Goal: Find specific page/section: Find specific page/section

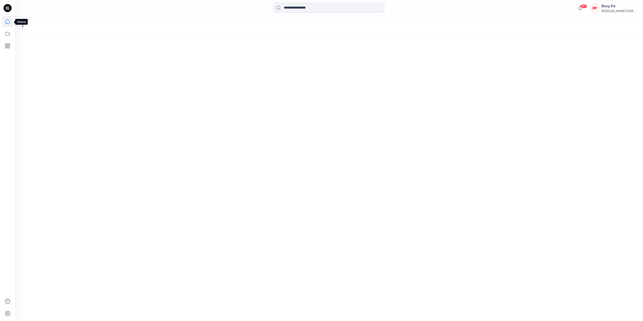
click at [6, 21] on icon at bounding box center [7, 21] width 11 height 11
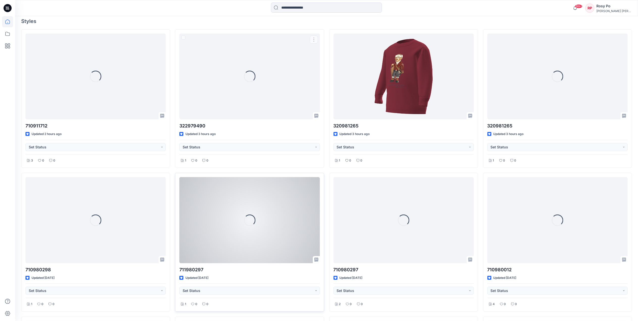
scroll to position [168, 0]
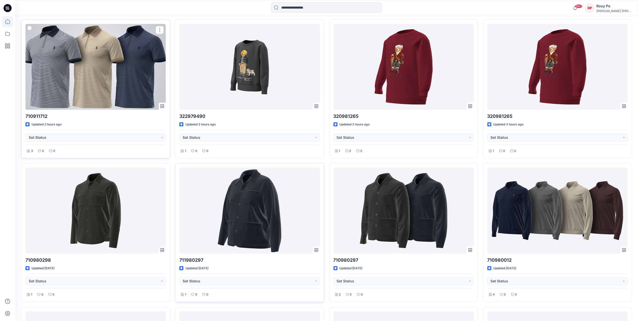
click at [128, 84] on div at bounding box center [95, 67] width 140 height 86
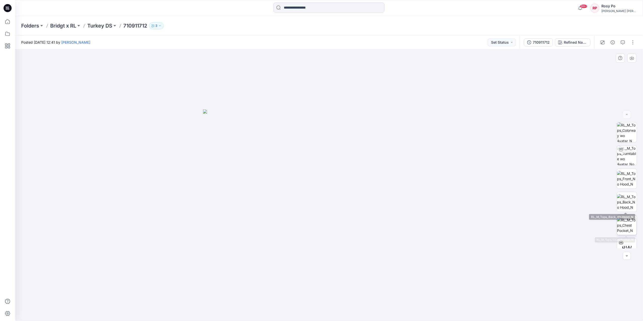
click at [624, 223] on img at bounding box center [627, 225] width 20 height 16
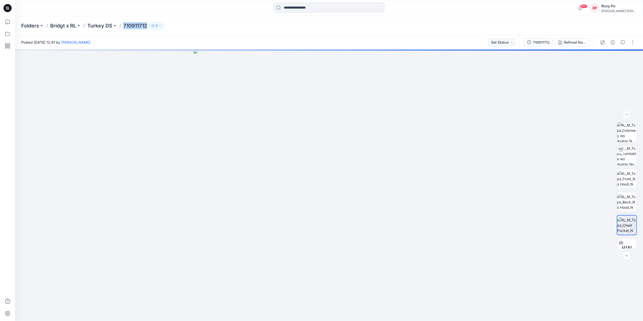
drag, startPoint x: 124, startPoint y: 26, endPoint x: 148, endPoint y: 26, distance: 24.7
click at [148, 26] on div "Folders Bridgt x RL Turkey DS 710911712 3" at bounding box center [309, 25] width 576 height 7
copy p "710911712"
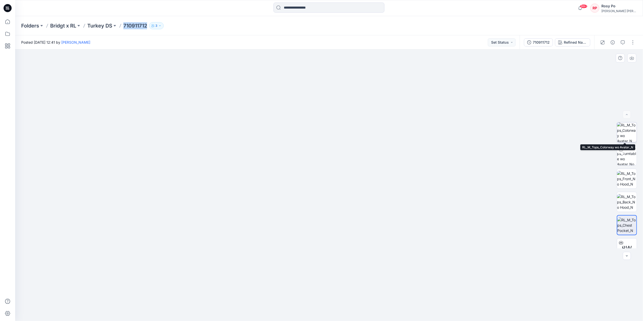
click at [630, 131] on img at bounding box center [627, 132] width 20 height 20
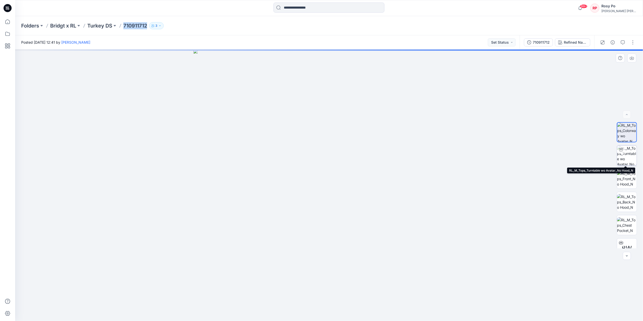
click at [626, 152] on img at bounding box center [627, 155] width 20 height 20
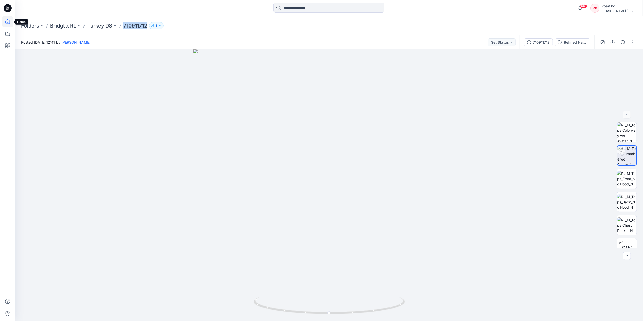
click at [11, 21] on icon at bounding box center [7, 21] width 11 height 11
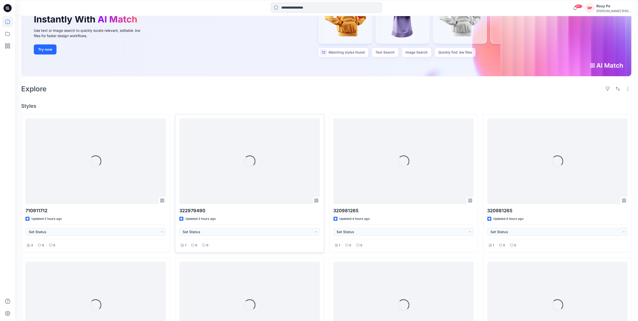
scroll to position [134, 0]
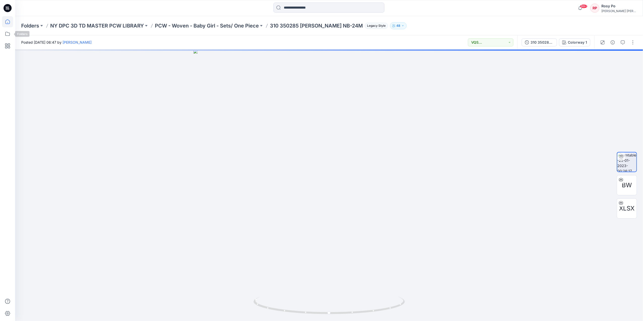
click at [6, 21] on icon at bounding box center [7, 21] width 11 height 11
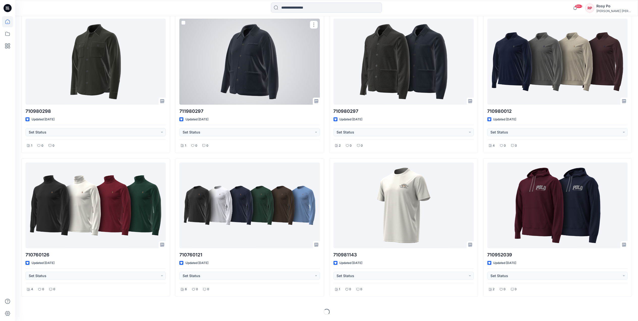
scroll to position [317, 0]
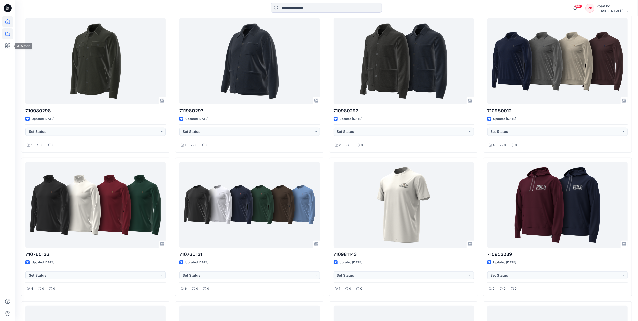
click at [6, 36] on icon at bounding box center [7, 33] width 11 height 11
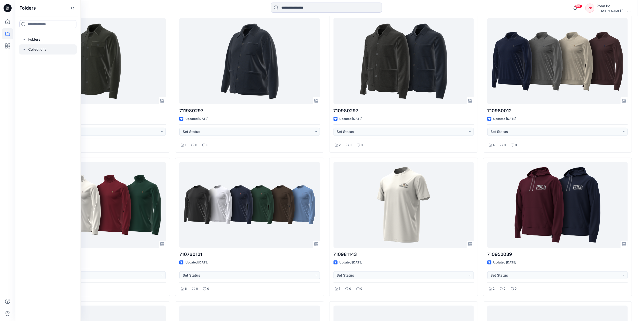
click at [34, 50] on div at bounding box center [47, 49] width 57 height 10
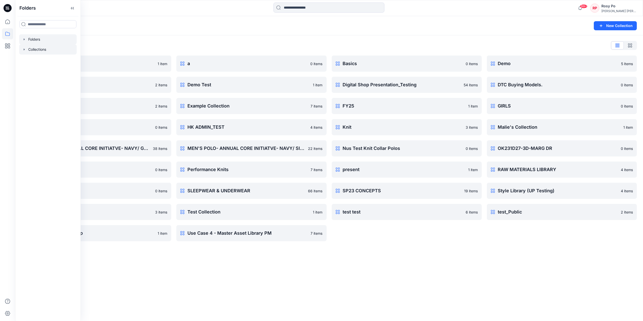
click at [43, 39] on div at bounding box center [47, 39] width 57 height 10
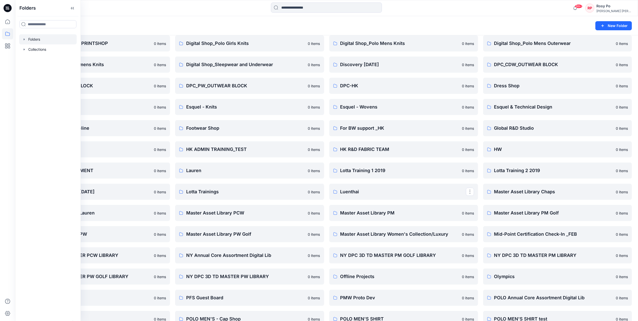
scroll to position [134, 0]
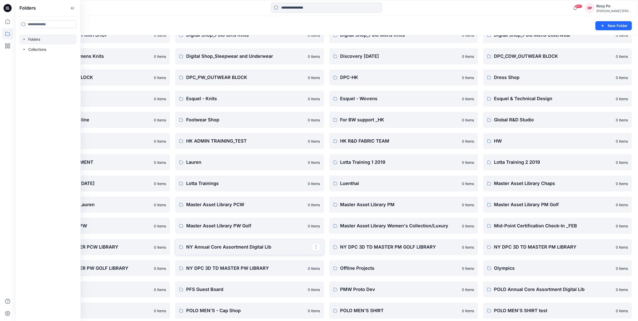
click at [278, 250] on link "NY Annual Core Assortment Digital Lib" at bounding box center [249, 247] width 149 height 16
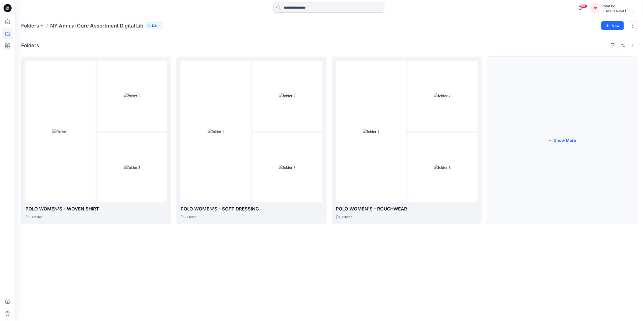
click at [560, 137] on button "Show More" at bounding box center [562, 139] width 150 height 167
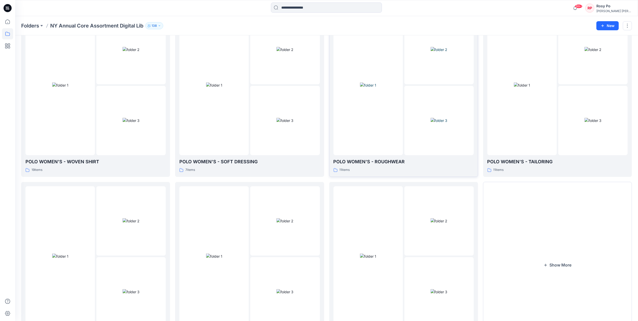
scroll to position [87, 0]
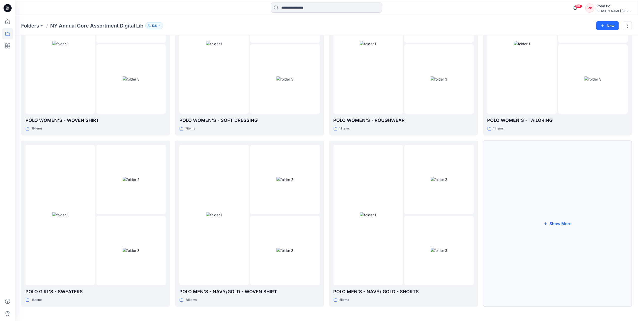
click at [552, 231] on button "Show More" at bounding box center [557, 223] width 149 height 166
click at [10, 25] on icon at bounding box center [7, 21] width 11 height 11
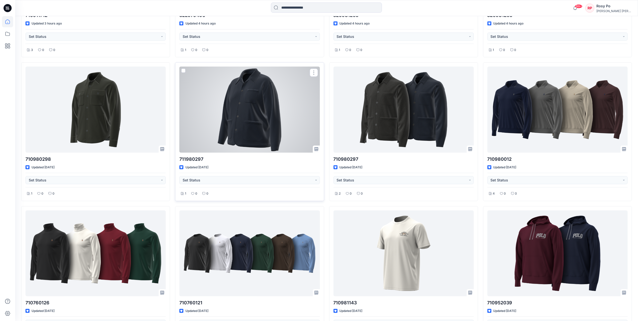
scroll to position [403, 0]
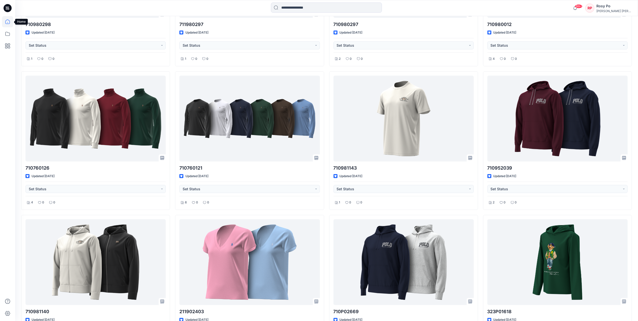
click at [6, 22] on icon at bounding box center [7, 21] width 11 height 11
click at [8, 32] on icon at bounding box center [7, 33] width 11 height 11
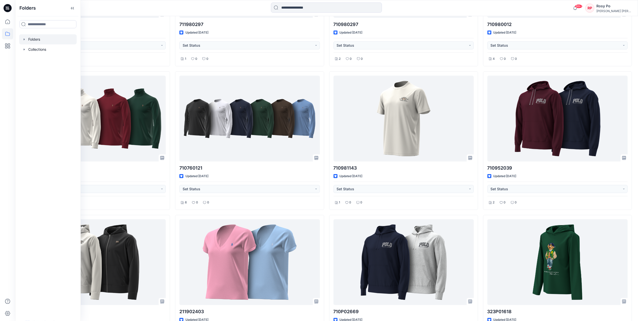
click at [43, 40] on div at bounding box center [47, 39] width 57 height 10
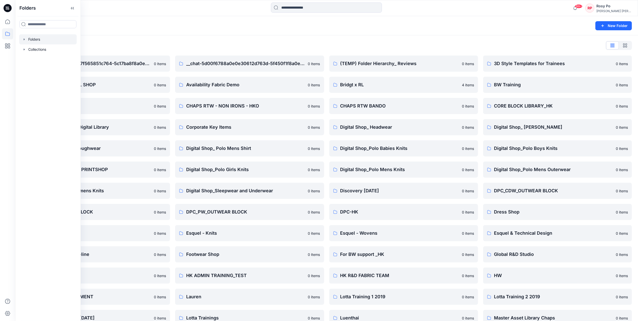
click at [25, 39] on icon "button" at bounding box center [24, 39] width 4 height 4
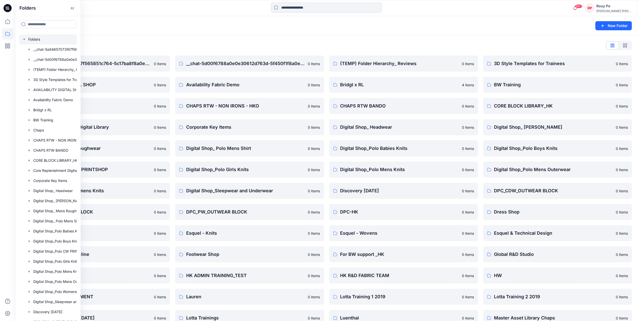
click at [182, 44] on div "Folders List" at bounding box center [326, 45] width 610 height 8
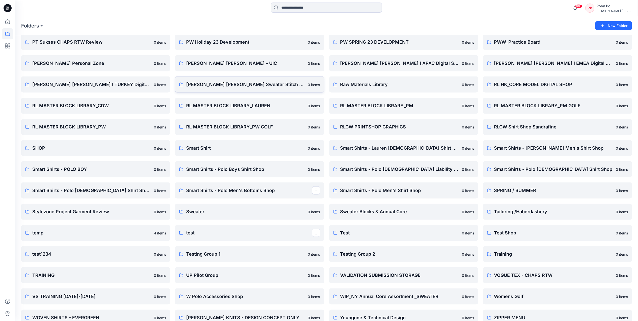
scroll to position [498, 0]
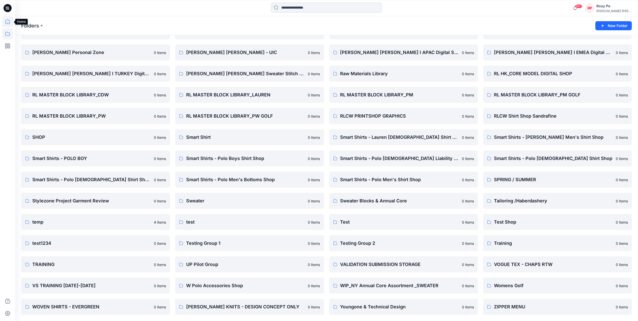
click at [8, 24] on icon at bounding box center [7, 21] width 5 height 5
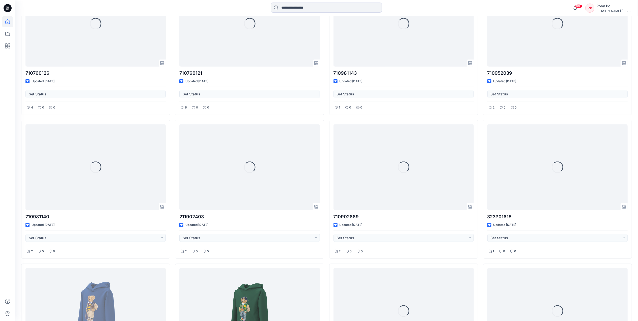
click at [616, 5] on div "Rosy Po" at bounding box center [613, 6] width 35 height 6
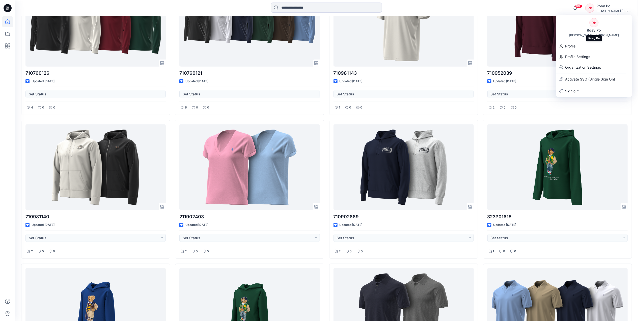
click at [591, 29] on div "Rosy Po" at bounding box center [594, 30] width 20 height 6
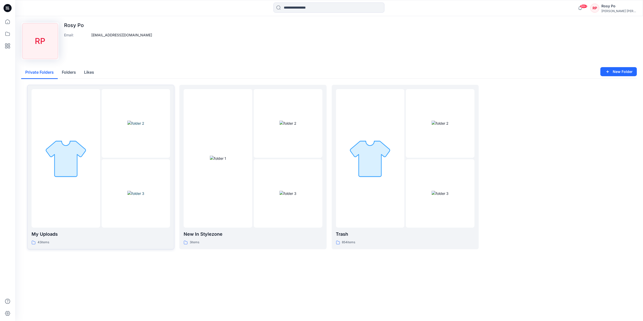
click at [129, 199] on div at bounding box center [136, 193] width 69 height 69
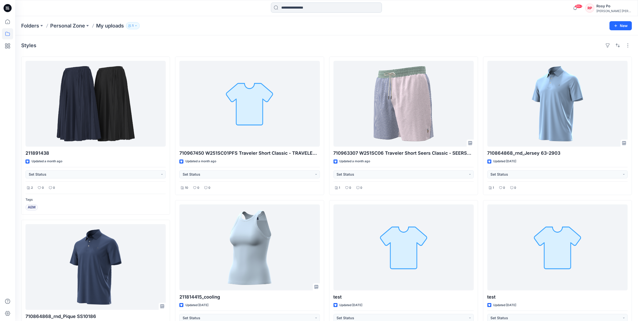
click at [295, 11] on input at bounding box center [326, 8] width 111 height 10
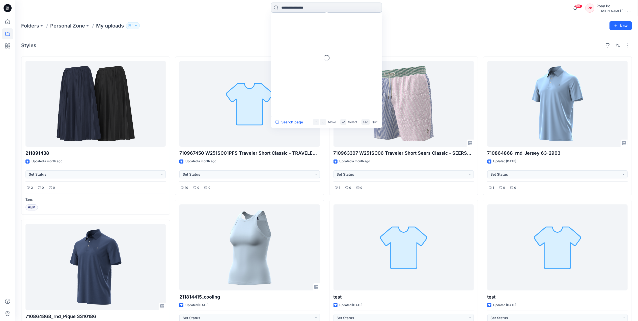
paste input "*********"
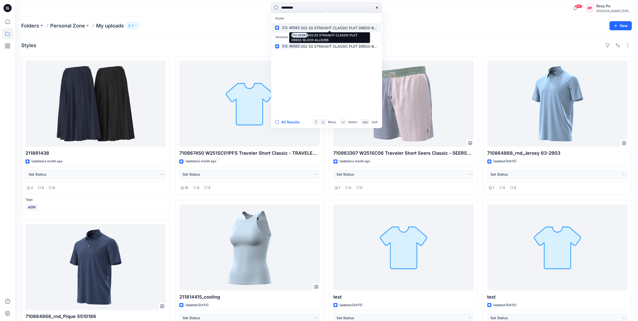
type input "*********"
click at [358, 26] on span "002 SS STRAIGHT CLASSIC PLKT DRESS-BLOCK-ALLSIZES" at bounding box center [351, 27] width 100 height 4
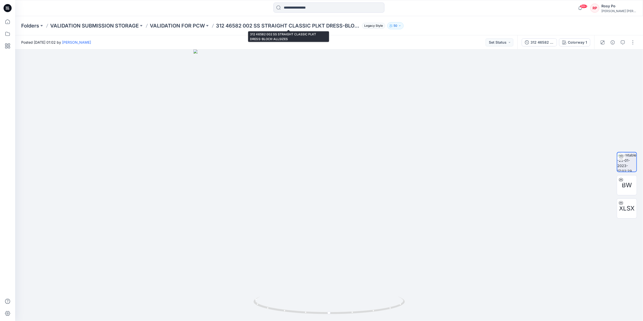
click at [251, 25] on p "312 46582 002 SS STRAIGHT CLASSIC PLKT DRESS-BLOCK-ALLSIZES" at bounding box center [288, 25] width 144 height 7
click at [397, 24] on p "50" at bounding box center [395, 26] width 4 height 6
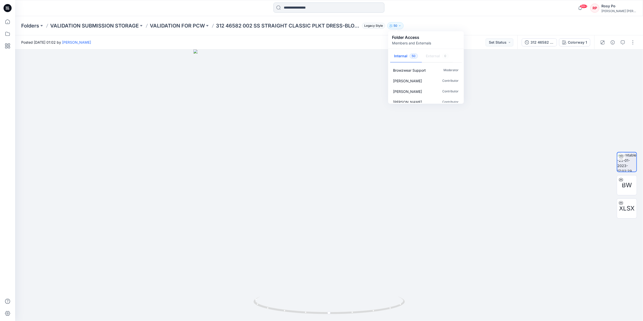
click at [304, 6] on input at bounding box center [328, 8] width 111 height 10
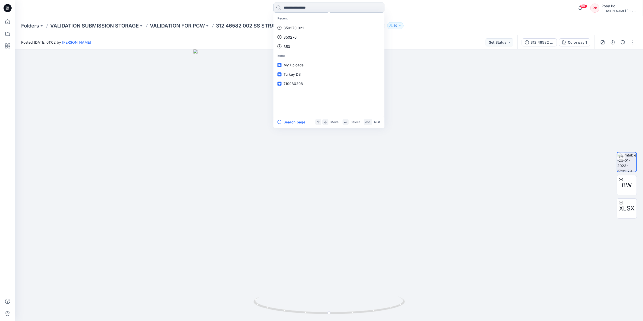
paste input "*********"
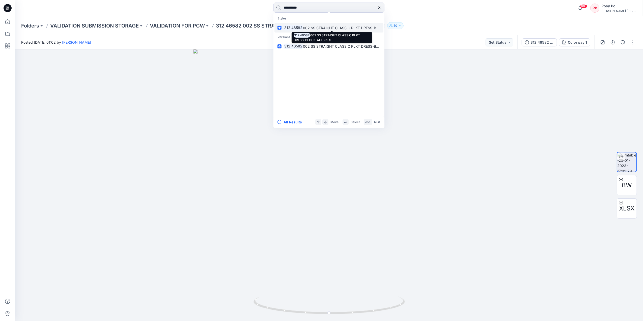
type input "*********"
click at [311, 28] on span "002 SS STRAIGHT CLASSIC PLKT DRESS-BLOCK-ALLSIZES" at bounding box center [353, 27] width 100 height 4
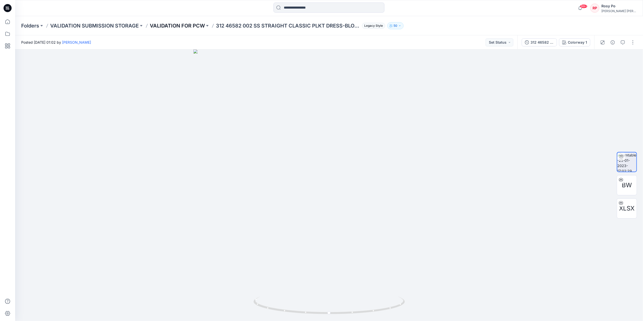
click at [174, 27] on p "VALIDATION FOR PCW" at bounding box center [177, 25] width 55 height 7
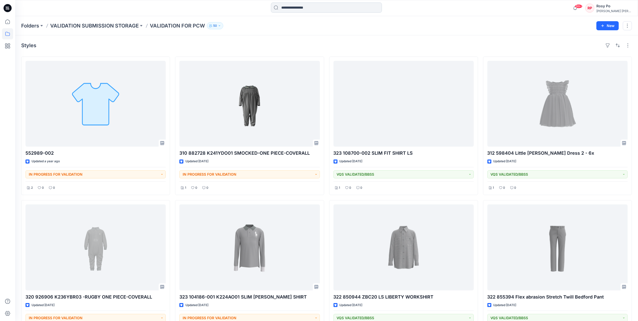
click at [338, 9] on input at bounding box center [326, 8] width 111 height 10
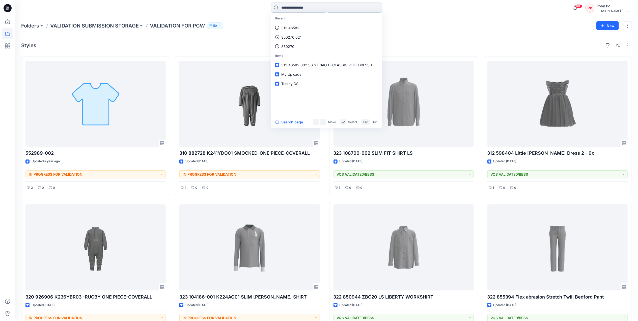
paste input "*********"
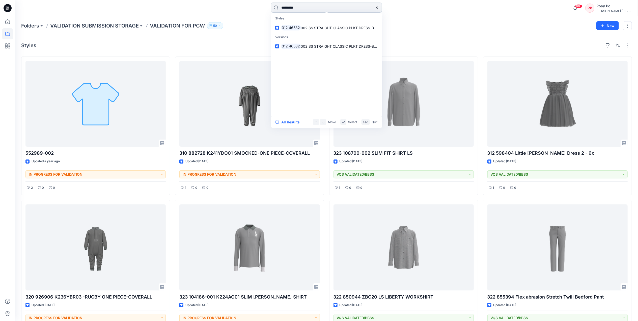
click at [289, 7] on input "*********" at bounding box center [326, 8] width 111 height 10
type input "********"
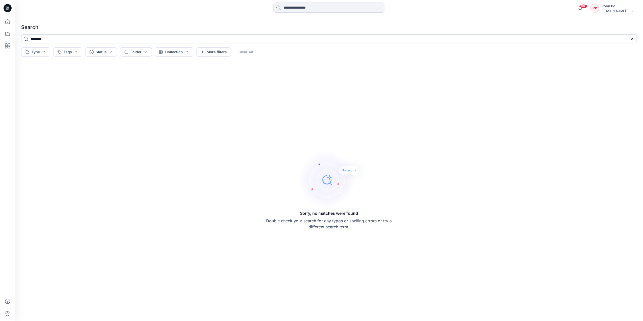
click at [75, 42] on input "********" at bounding box center [328, 38] width 615 height 9
drag, startPoint x: 61, startPoint y: 39, endPoint x: 0, endPoint y: 33, distance: 61.1
click at [0, 33] on html "99+ Notifications Minh Tu has updated 322979490 with 322979490 3 hours ago Minh…" at bounding box center [321, 160] width 643 height 321
paste input "*"
type input "*********"
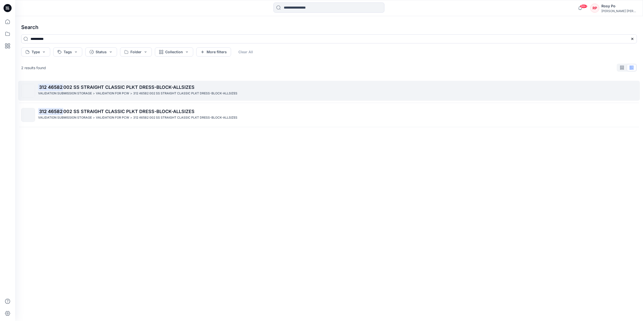
click at [227, 91] on p "312 46582 002 SS STRAIGHT CLASSIC PLKT DRESS-BLOCK-ALLSIZES" at bounding box center [185, 93] width 104 height 5
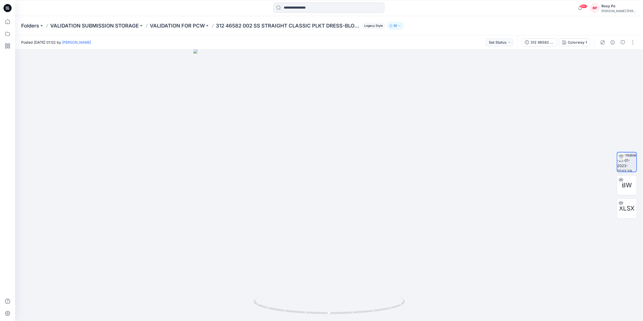
click at [396, 23] on p "50" at bounding box center [395, 26] width 4 height 6
click at [413, 141] on div at bounding box center [329, 184] width 628 height 271
click at [232, 24] on p "312 46582 002 SS STRAIGHT CLASSIC PLKT DRESS-BLOCK-ALLSIZES" at bounding box center [288, 25] width 144 height 7
drag, startPoint x: 217, startPoint y: 25, endPoint x: 359, endPoint y: 31, distance: 142.6
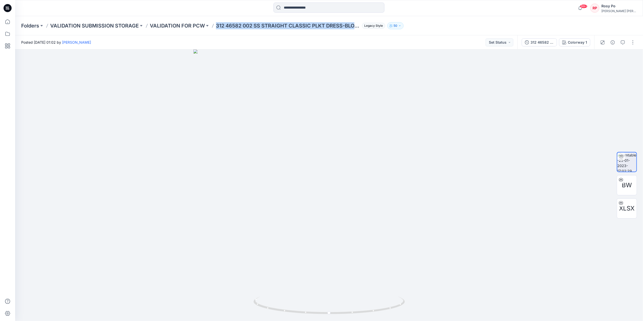
click at [359, 31] on div "Folders VALIDATION SUBMISSION STORAGE VALIDATION FOR PCW 312 46582 002 SS STRAI…" at bounding box center [329, 25] width 628 height 19
click at [163, 24] on p "VALIDATION FOR PCW" at bounding box center [177, 25] width 55 height 7
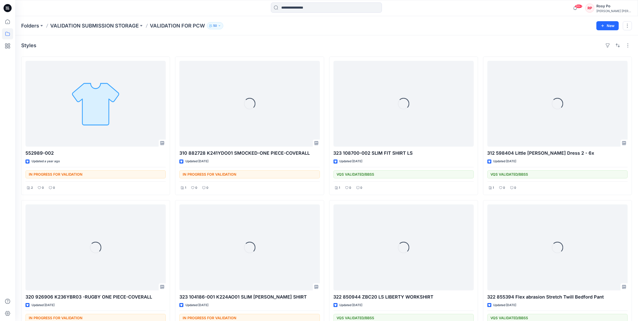
click at [269, 31] on div "Folders VALIDATION SUBMISSION STORAGE VALIDATION FOR PCW 50 New" at bounding box center [326, 25] width 623 height 19
click at [9, 24] on icon at bounding box center [7, 21] width 11 height 11
